Goal: Information Seeking & Learning: Learn about a topic

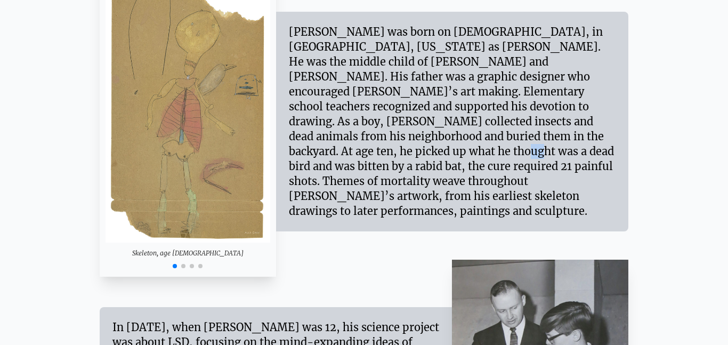
scroll to position [899, 0]
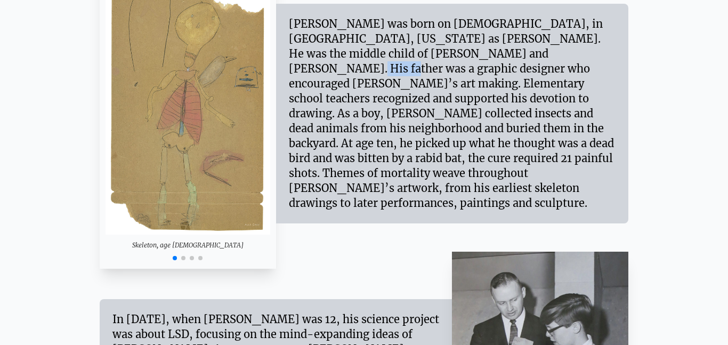
click at [322, 143] on div "[PERSON_NAME] was born on [DEMOGRAPHIC_DATA], in [GEOGRAPHIC_DATA], [US_STATE] …" at bounding box center [452, 114] width 327 height 194
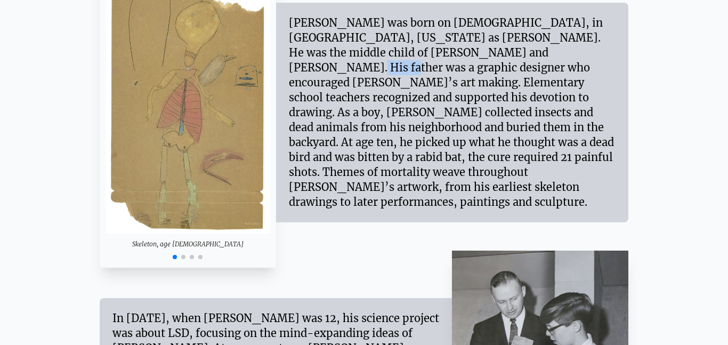
click at [182, 258] on span "Go to slide 2" at bounding box center [183, 257] width 4 height 4
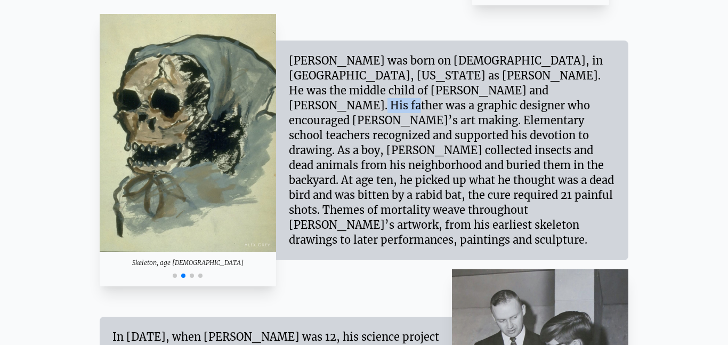
scroll to position [837, 0]
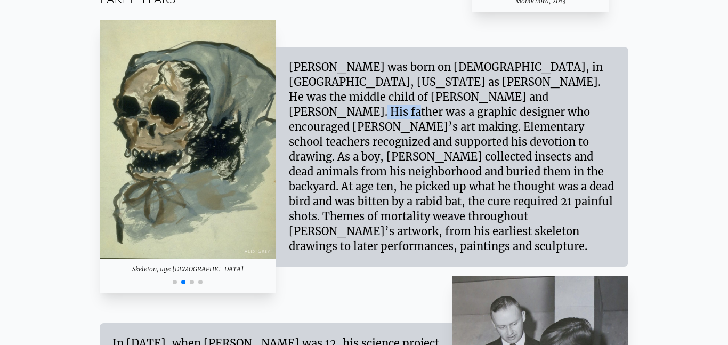
click at [192, 283] on span "Go to slide 3" at bounding box center [192, 282] width 4 height 4
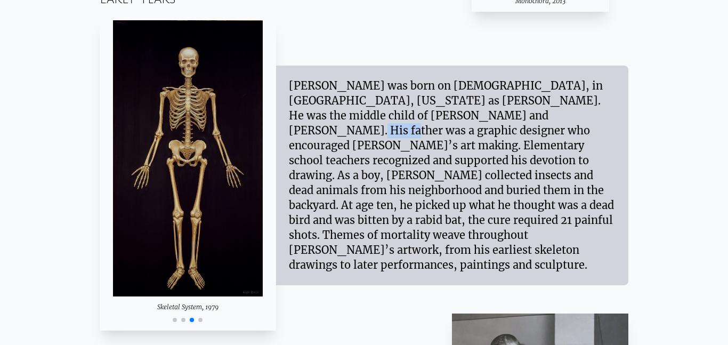
click at [199, 320] on span "Go to slide 4" at bounding box center [200, 320] width 4 height 4
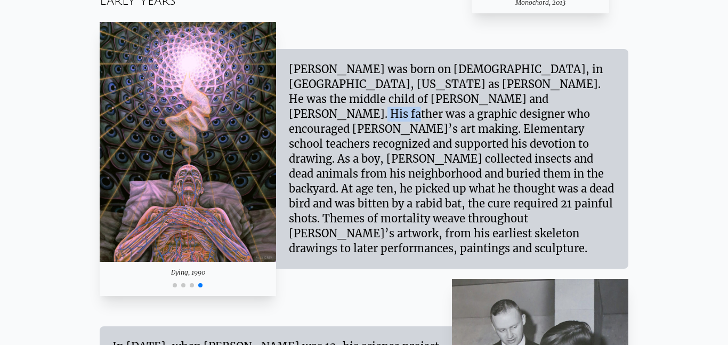
scroll to position [833, 0]
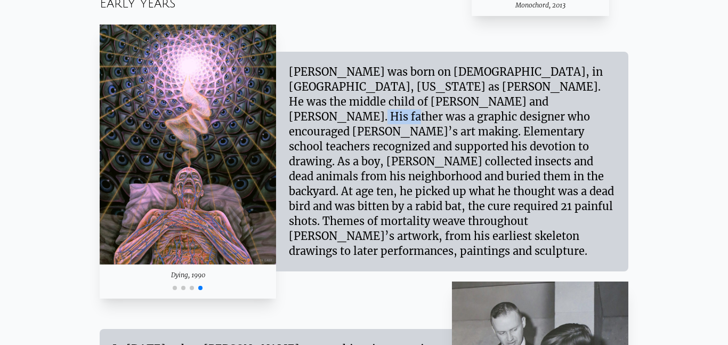
click at [183, 291] on div at bounding box center [188, 286] width 176 height 13
click at [182, 287] on span "Go to slide 2" at bounding box center [183, 288] width 4 height 4
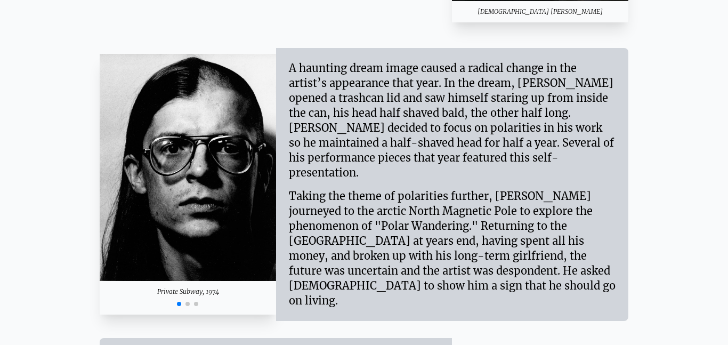
scroll to position [1311, 0]
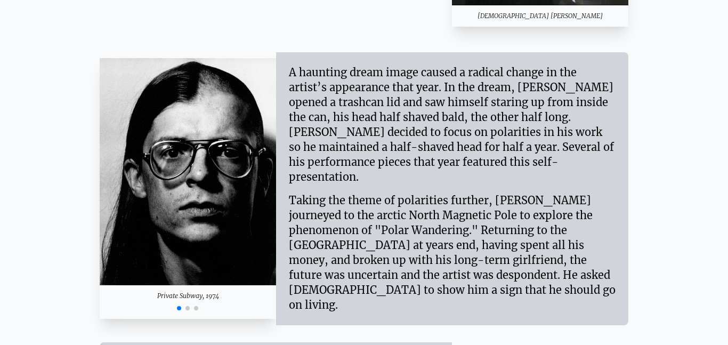
click at [189, 306] on span "Go to slide 2" at bounding box center [188, 308] width 4 height 4
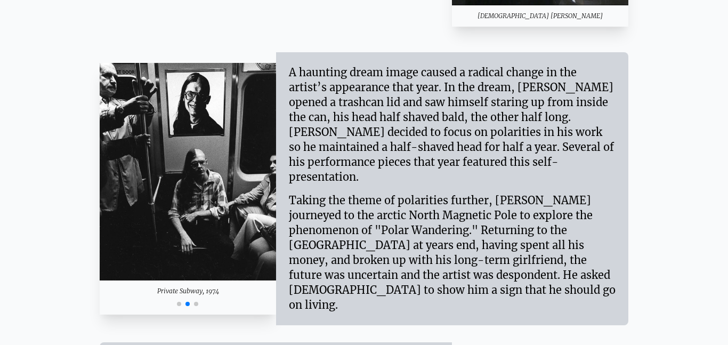
click at [195, 302] on span "Go to slide 3" at bounding box center [196, 304] width 4 height 4
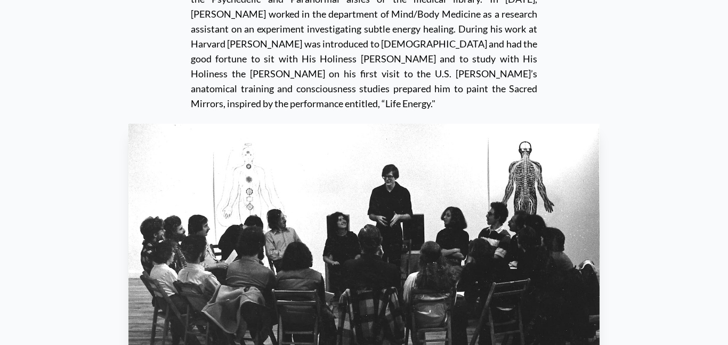
scroll to position [2271, 0]
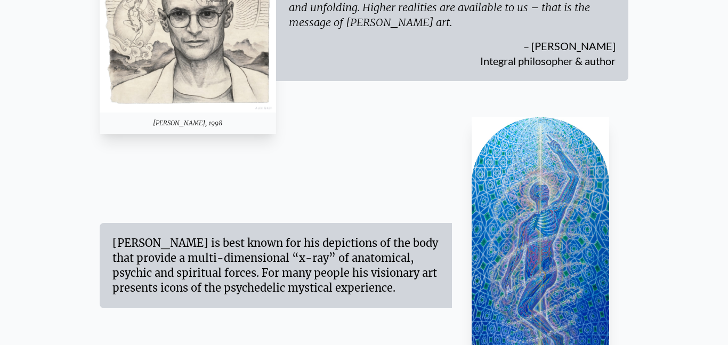
scroll to position [438, 0]
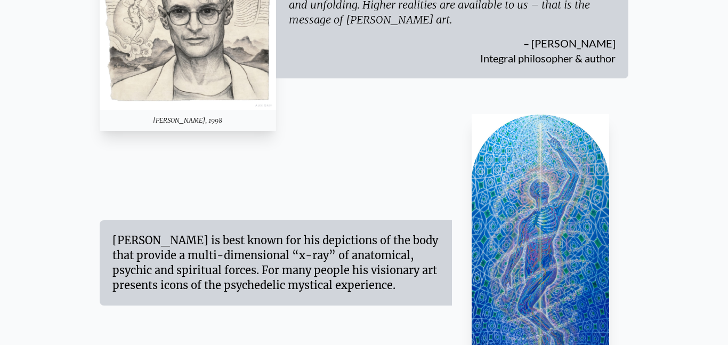
click at [256, 134] on div "[PERSON_NAME] is best known for his depictions of the body that provide a multi…" at bounding box center [364, 262] width 529 height 297
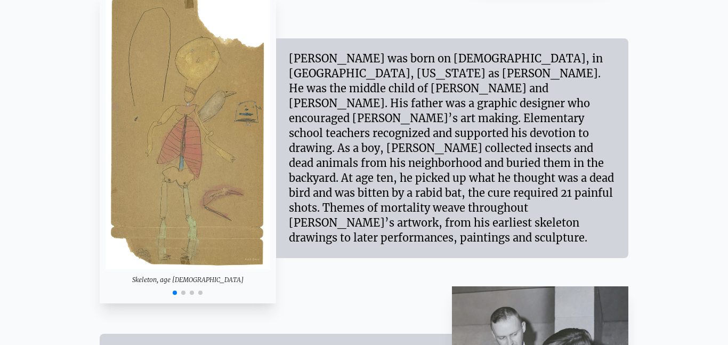
scroll to position [884, 0]
